Goal: Task Accomplishment & Management: Manage account settings

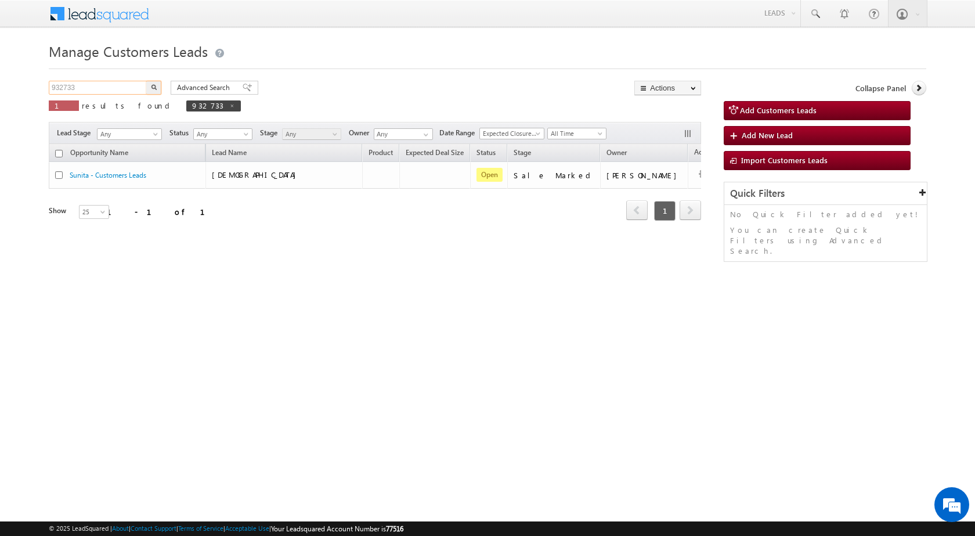
drag, startPoint x: 84, startPoint y: 88, endPoint x: 0, endPoint y: 92, distance: 84.3
click at [0, 91] on body "Menu [PERSON_NAME] sitar a8@ks erve." at bounding box center [487, 164] width 975 height 329
paste input "8874"
type input "938874"
click at [146, 81] on button "button" at bounding box center [153, 88] width 15 height 14
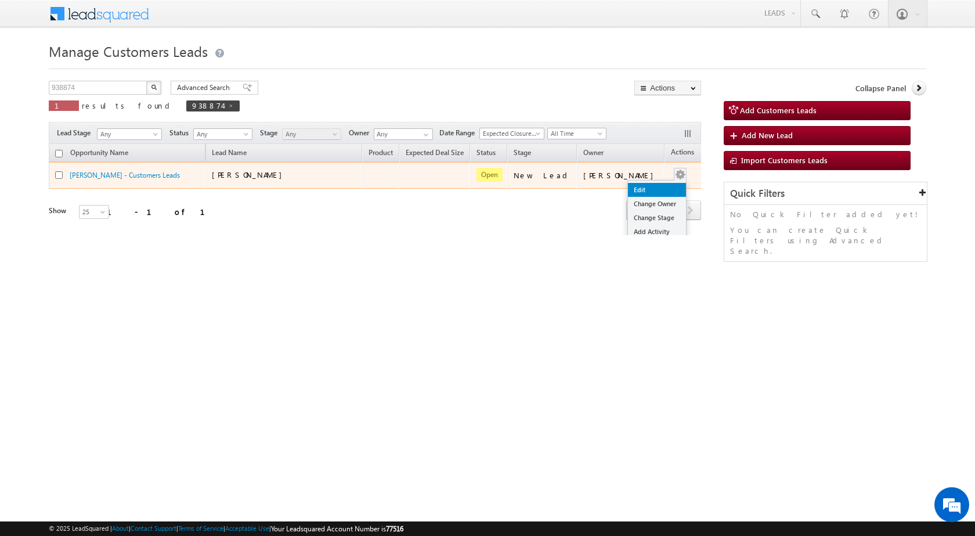
click at [647, 192] on link "Edit" at bounding box center [657, 190] width 58 height 14
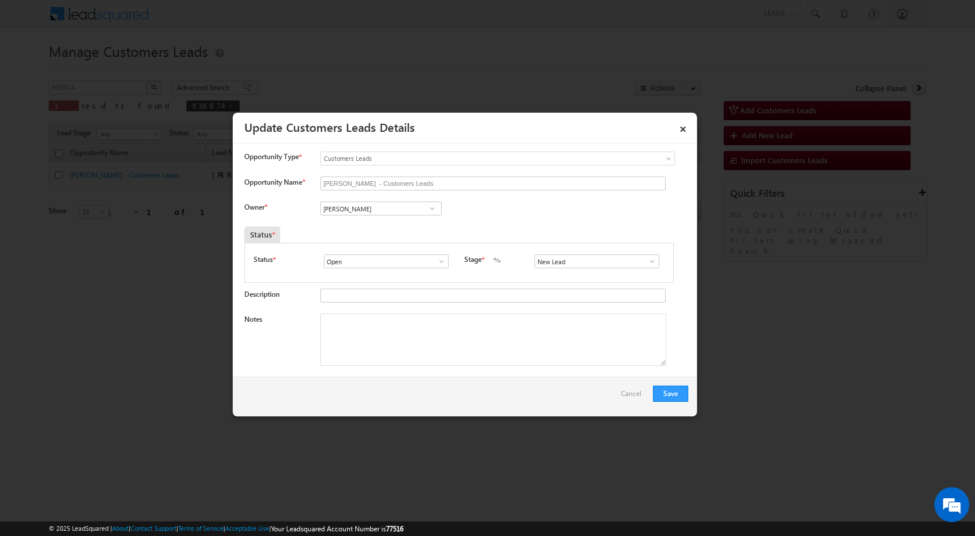
click at [647, 256] on link at bounding box center [649, 261] width 15 height 12
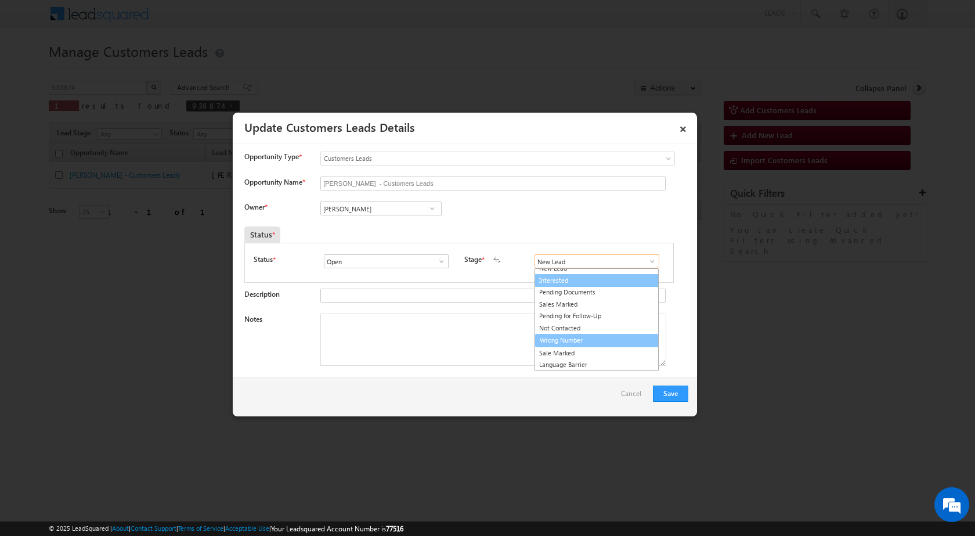
scroll to position [17, 0]
click at [561, 342] on link "Sale Marked" at bounding box center [597, 340] width 124 height 13
type input "Sale Marked"
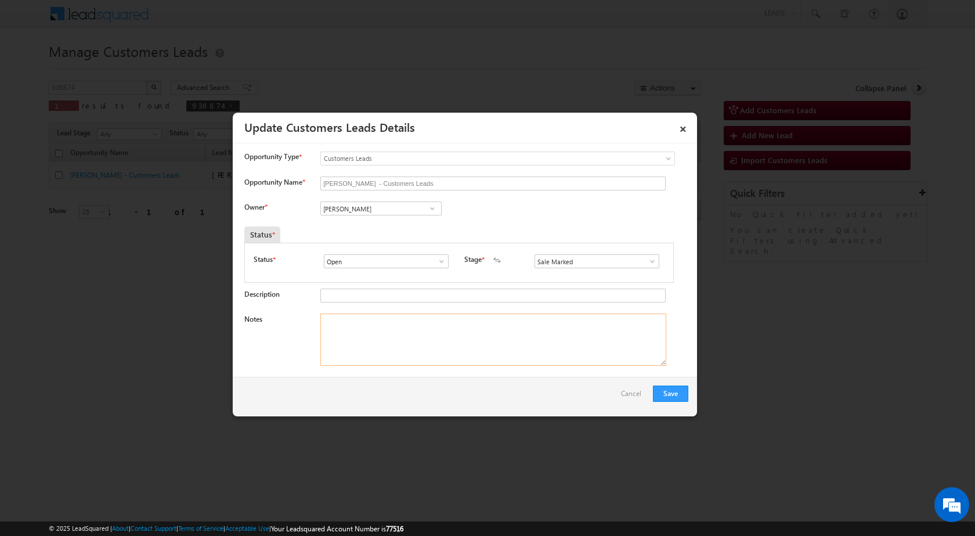
click at [397, 344] on textarea "Notes" at bounding box center [494, 340] width 346 height 52
click at [363, 352] on textarea "Notes" at bounding box center [494, 340] width 346 height 52
paste textarea "938874 - VB_Interested - [PERSON_NAME] - 8868833393 - CONSTRUCTION - MORADABAD …"
type textarea "938874 - VB_Interested - [PERSON_NAME] - 8868833393 - CONSTRUCTION - MORADABAD …"
click at [503, 214] on div "Owner * Vikas Halwai Vikas Halwai Vikas Halwai" at bounding box center [466, 210] width 444 height 19
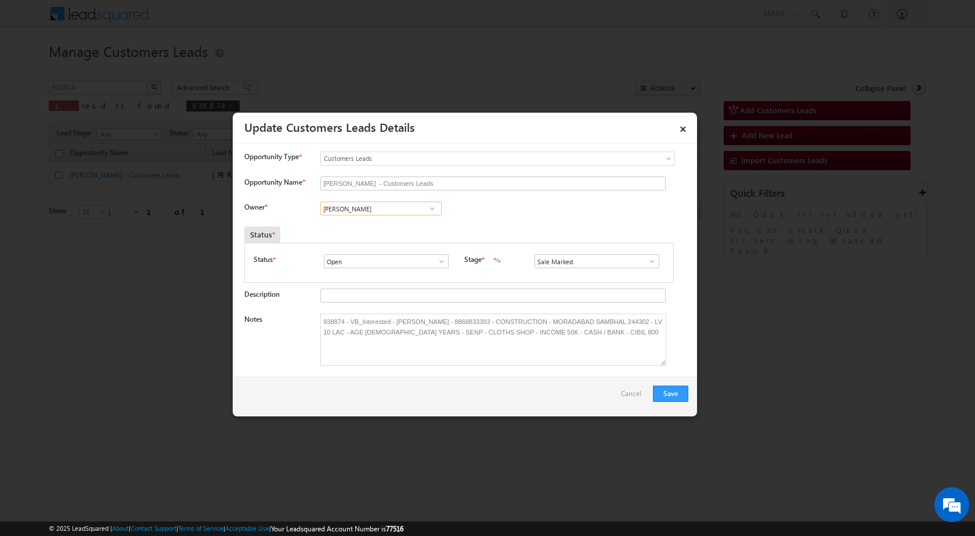
click at [375, 206] on input "[PERSON_NAME]" at bounding box center [381, 208] width 121 height 14
paste input "[PERSON_NAME]"
click at [386, 207] on input "[PERSON_NAME]" at bounding box center [381, 208] width 121 height 14
type input "[PERSON_NAME]"
click at [502, 218] on div "Owner * No results found No results found" at bounding box center [466, 210] width 444 height 19
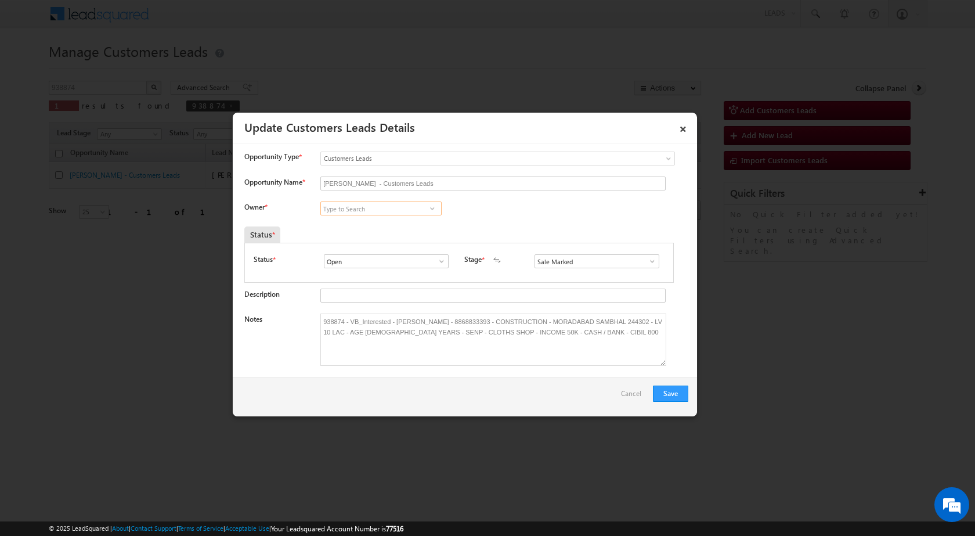
click at [377, 208] on input at bounding box center [381, 208] width 121 height 14
paste input "[PERSON_NAME]"
click at [384, 210] on input "[PERSON_NAME]" at bounding box center [381, 208] width 121 height 14
click at [395, 228] on span "[PERSON_NAME][EMAIL_ADDRESS][PERSON_NAME][DOMAIN_NAME]" at bounding box center [377, 231] width 105 height 9
type input "[PERSON_NAME] [PERSON_NAME]"
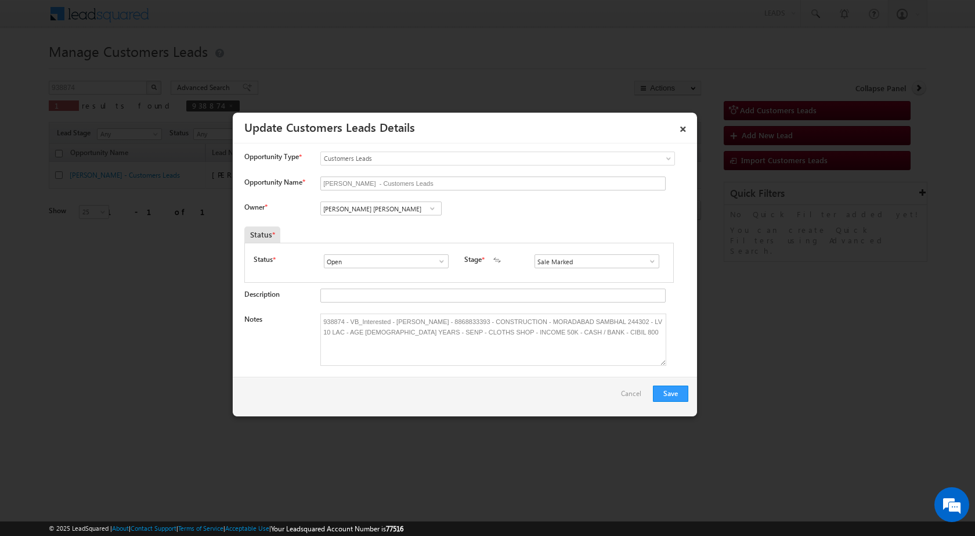
click at [545, 226] on div "Status *" at bounding box center [403, 234] width 319 height 16
click at [662, 387] on button "Save" at bounding box center [670, 394] width 35 height 16
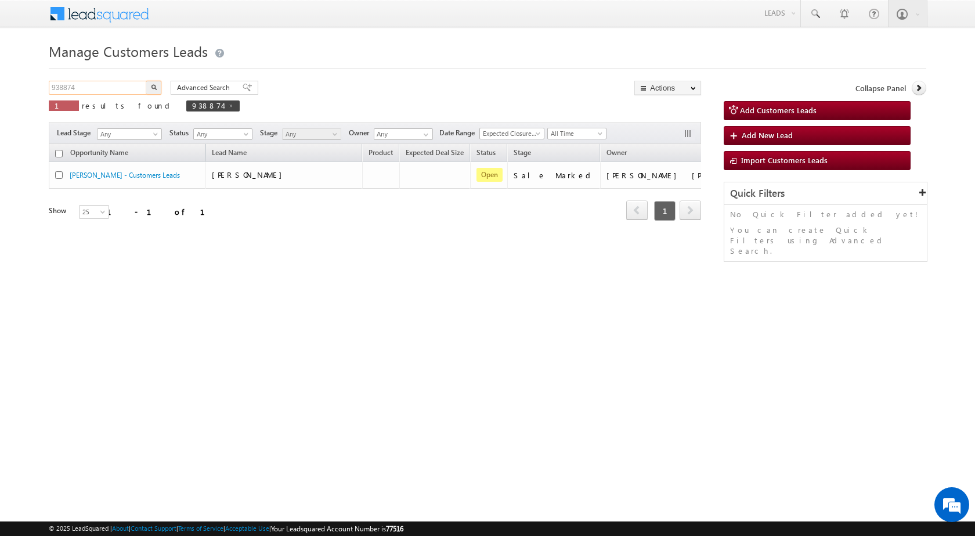
click at [79, 92] on input "938874" at bounding box center [98, 88] width 99 height 14
click at [80, 91] on input "938874" at bounding box center [98, 88] width 99 height 14
paste input "7879995516"
type input "7879995516"
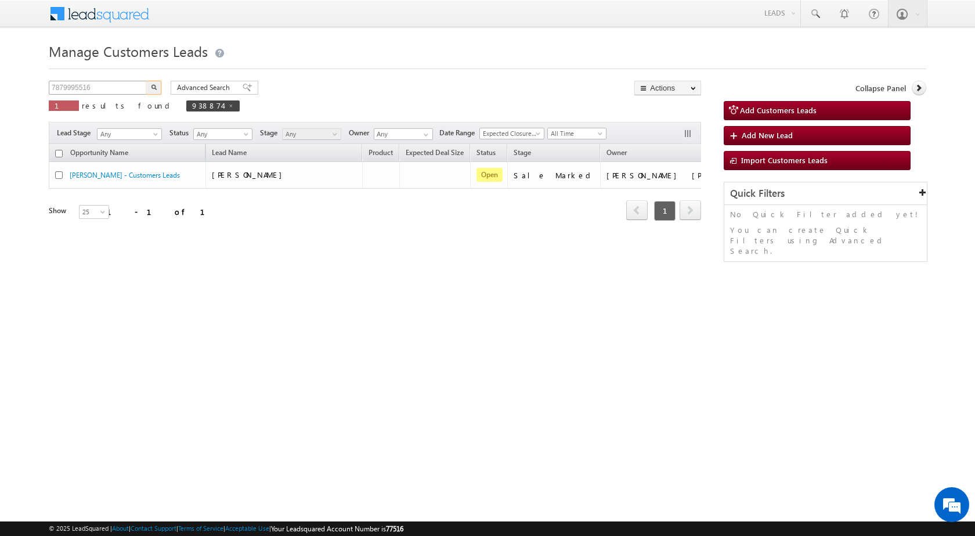
click at [146, 81] on button "button" at bounding box center [153, 88] width 15 height 14
